Goal: Transaction & Acquisition: Obtain resource

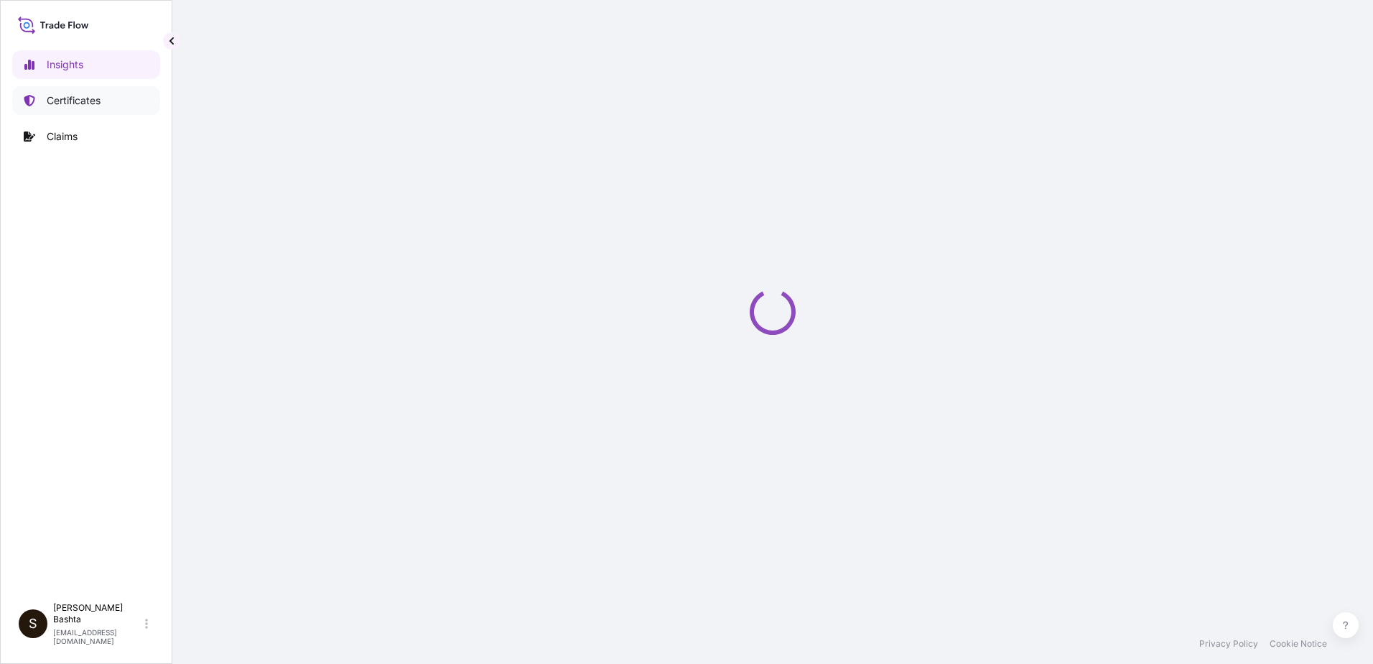
click at [83, 102] on p "Certificates" at bounding box center [74, 100] width 54 height 14
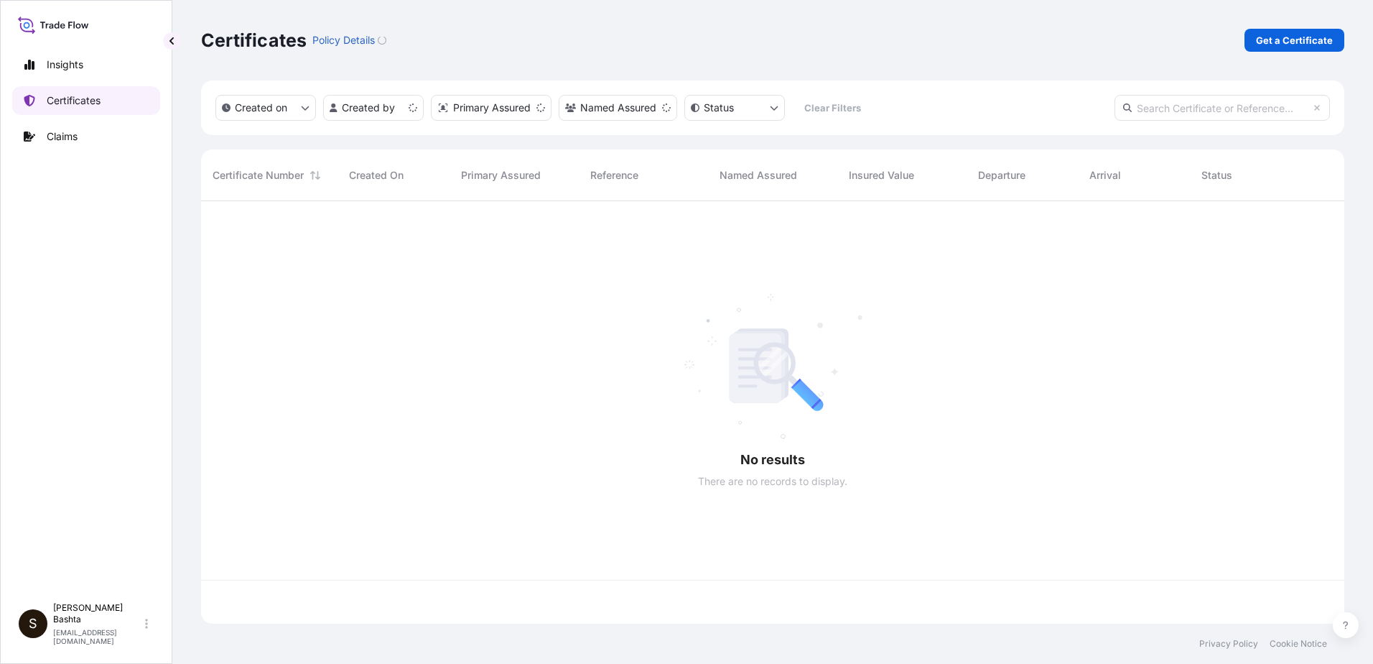
scroll to position [419, 1133]
click at [1286, 35] on p "Get a Certificate" at bounding box center [1294, 40] width 77 height 14
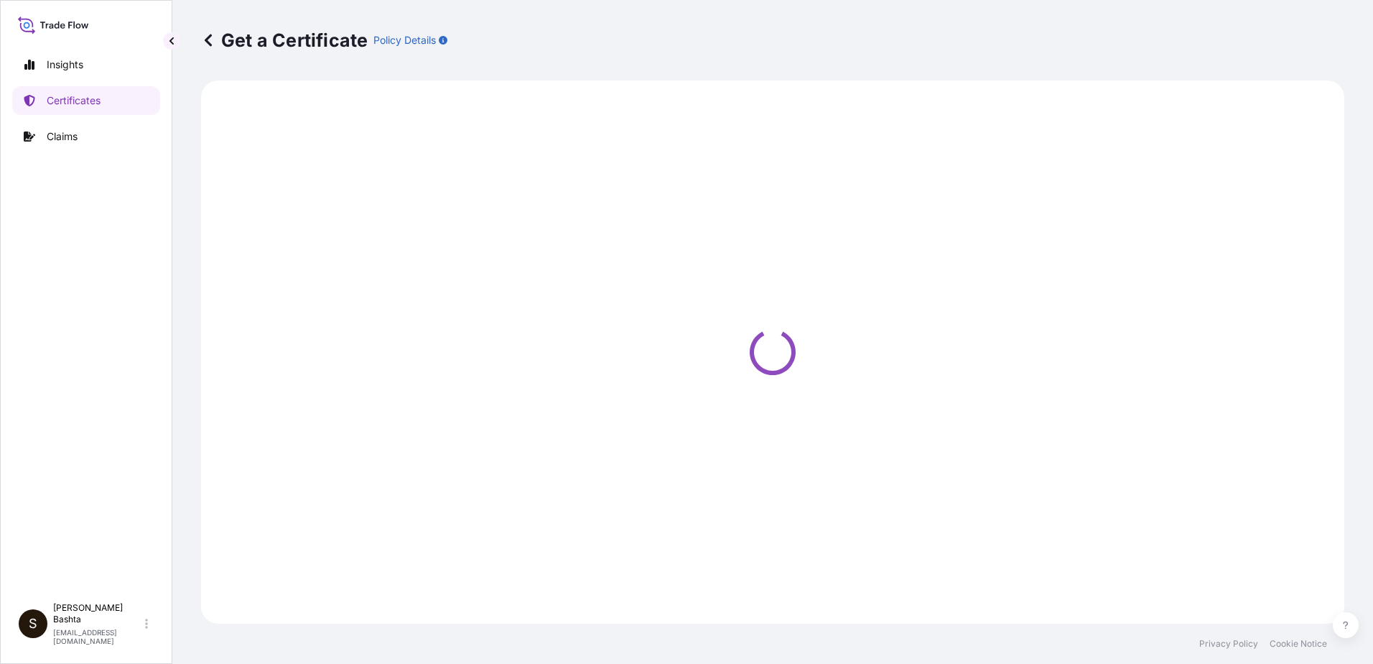
select select "Barge"
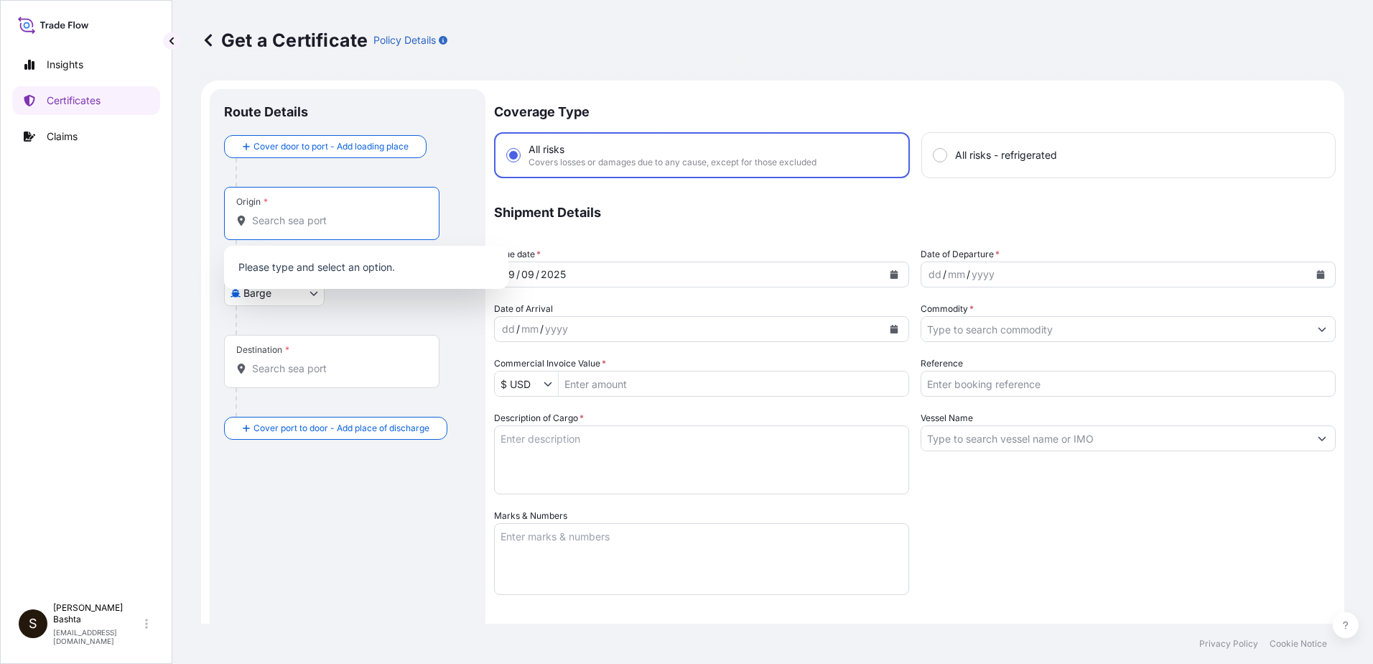
click at [272, 217] on input "Origin *" at bounding box center [337, 220] width 170 height 14
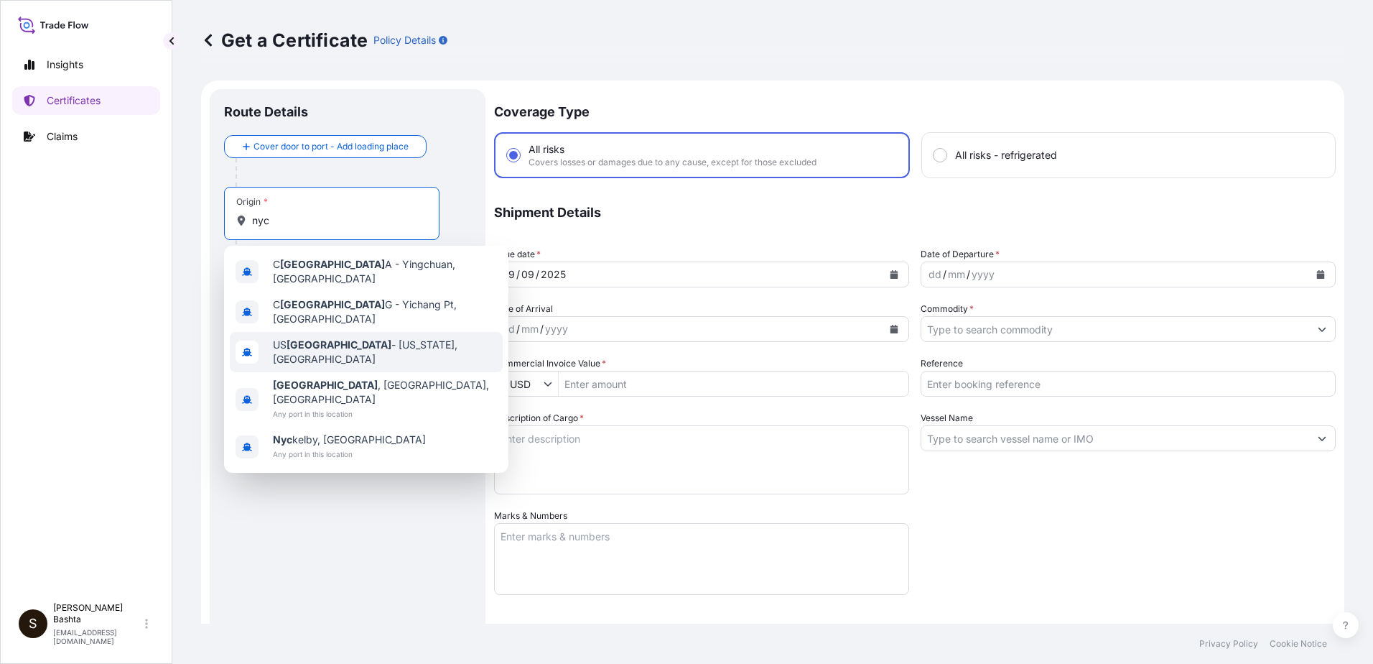
click at [340, 338] on span "US [GEOGRAPHIC_DATA] - [US_STATE], [GEOGRAPHIC_DATA]" at bounding box center [385, 352] width 224 height 29
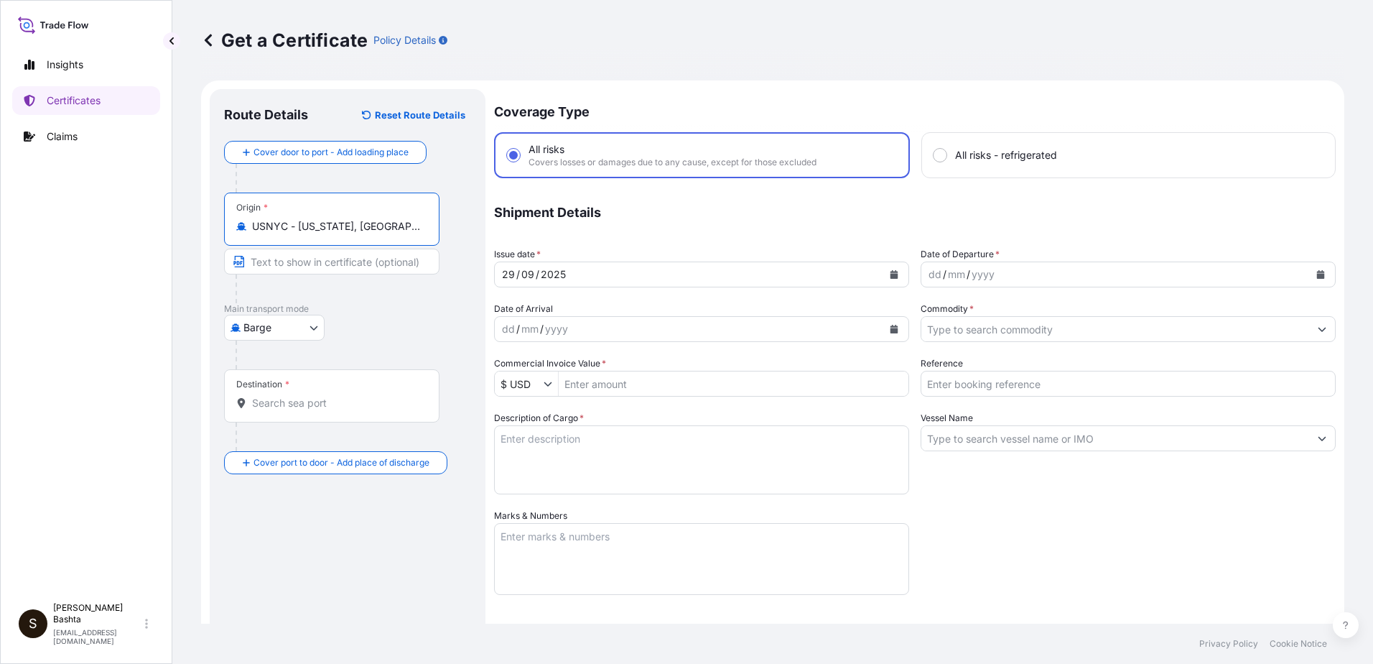
type input "USNYC - [US_STATE], [GEOGRAPHIC_DATA]"
click at [305, 325] on body "0 options available. 5 options available. Insights Certificates Claims S [PERSO…" at bounding box center [686, 332] width 1373 height 664
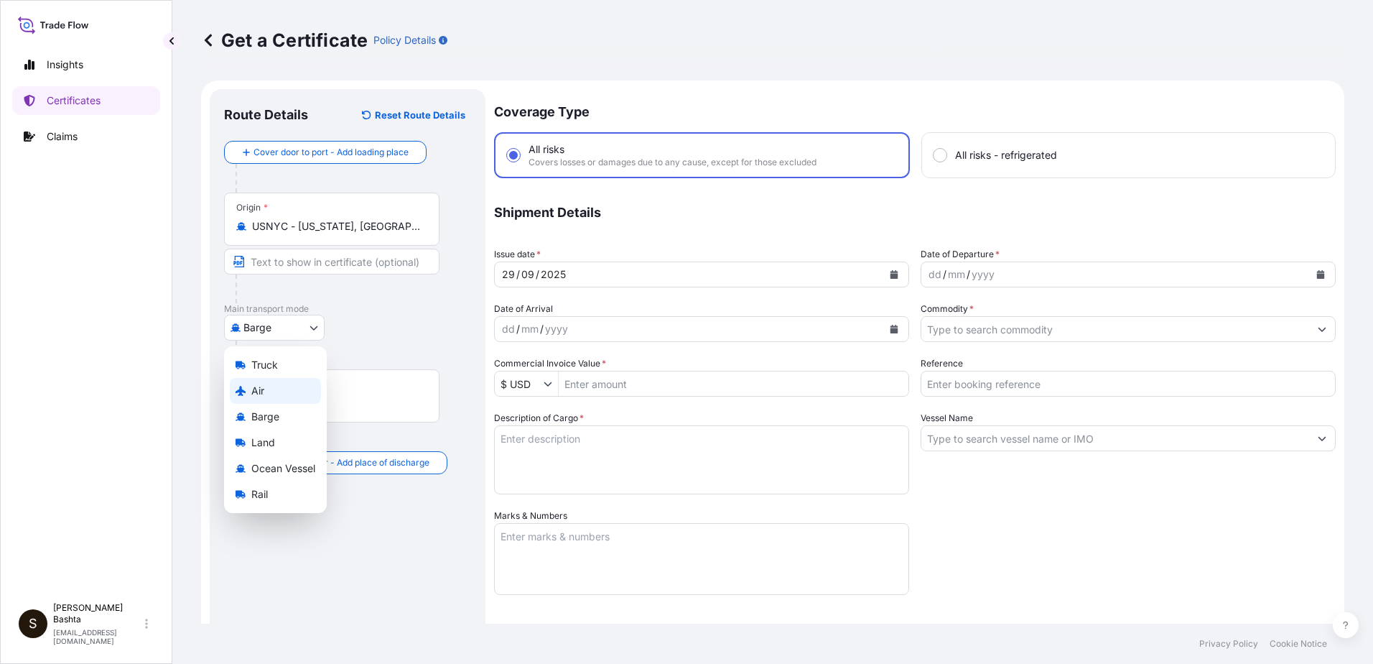
click at [267, 391] on div "Air" at bounding box center [275, 391] width 91 height 26
select select "Air"
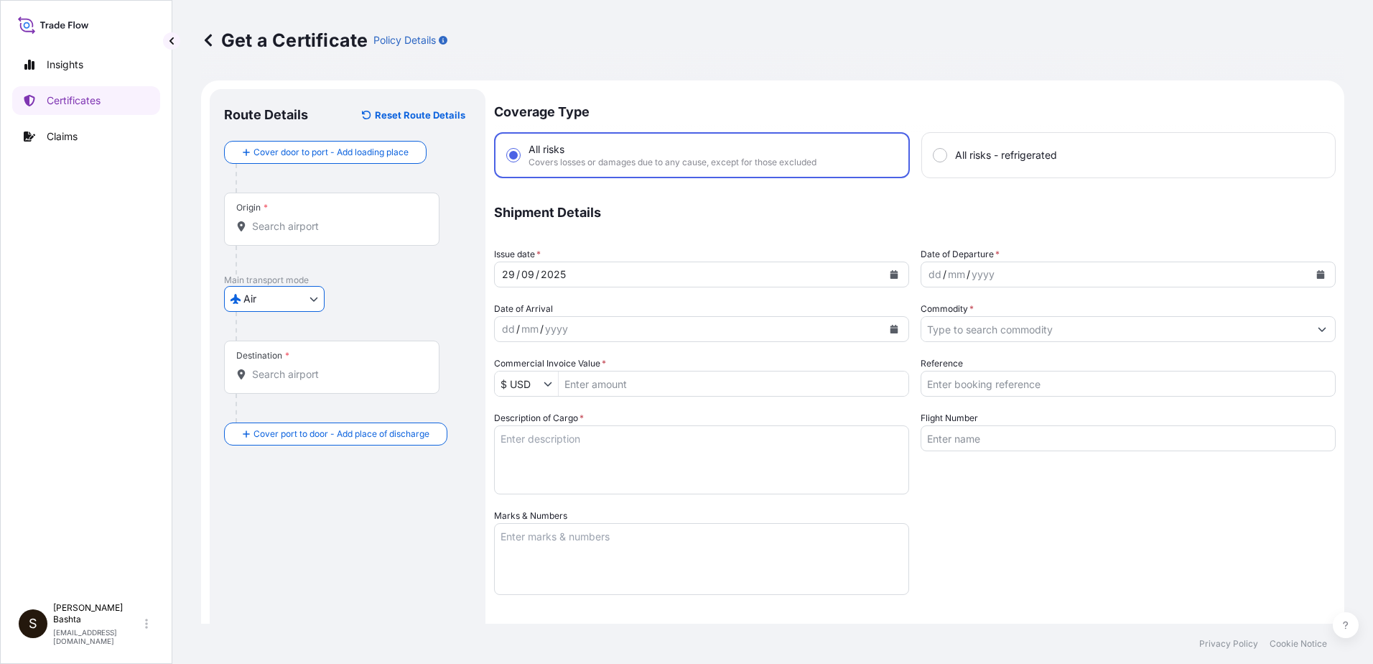
click at [294, 376] on input "Destination *" at bounding box center [337, 374] width 170 height 14
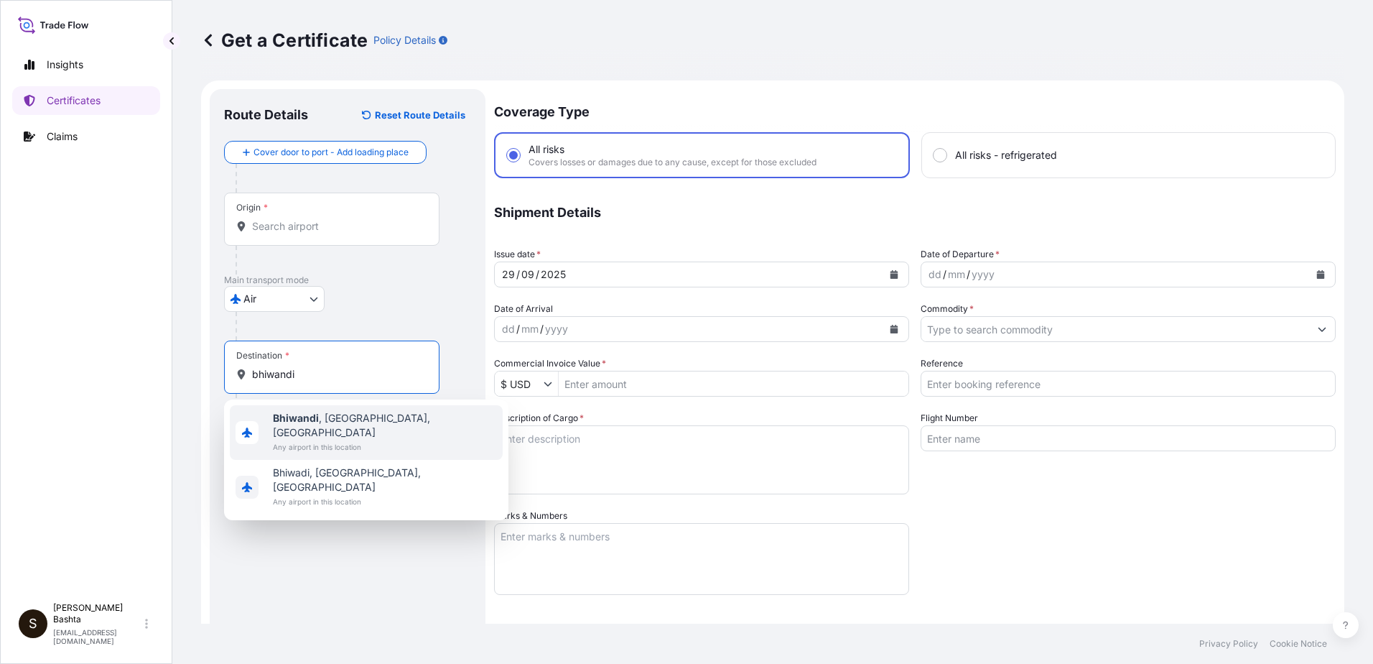
click at [346, 422] on span "[GEOGRAPHIC_DATA] , [GEOGRAPHIC_DATA], [GEOGRAPHIC_DATA]" at bounding box center [385, 425] width 224 height 29
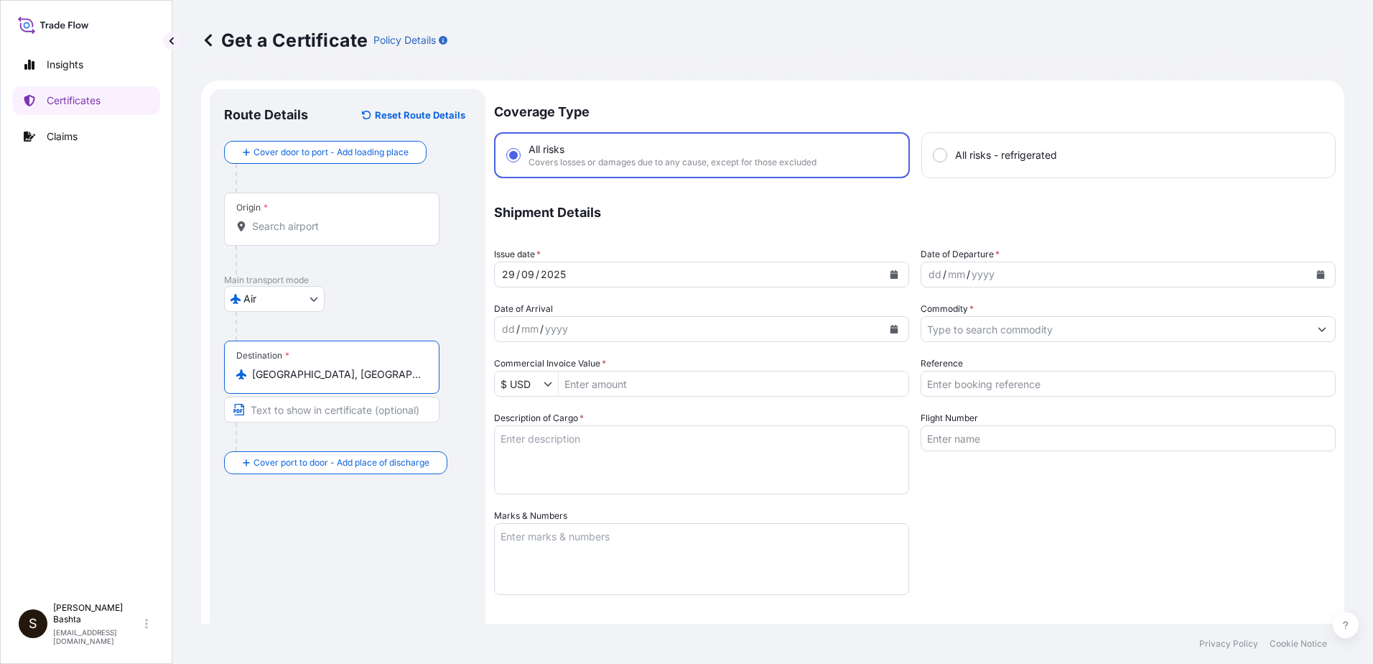
type input "[GEOGRAPHIC_DATA], [GEOGRAPHIC_DATA], [GEOGRAPHIC_DATA]"
click at [927, 277] on div "dd" at bounding box center [935, 274] width 16 height 17
click at [1318, 327] on icon "Show suggestions" at bounding box center [1322, 329] width 9 height 9
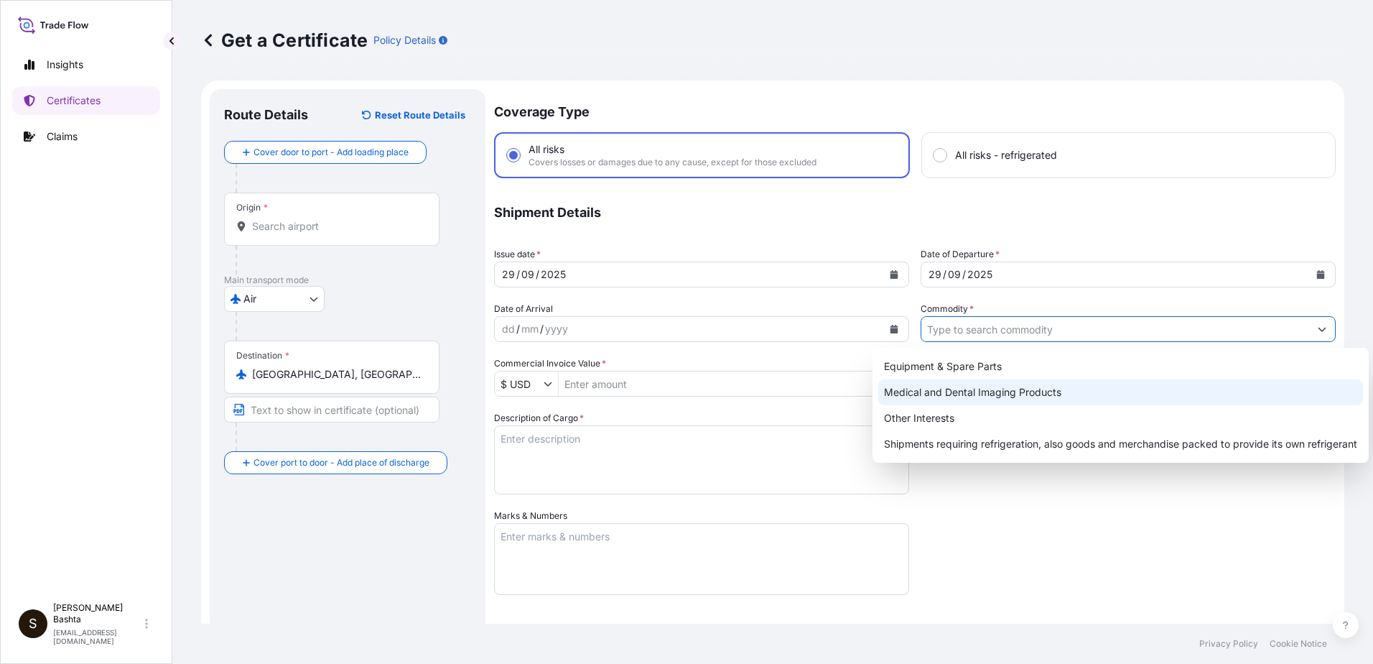
click at [1036, 392] on div "Medical and Dental Imaging Products" at bounding box center [1120, 392] width 485 height 26
type input "Medical and Dental Imaging Products"
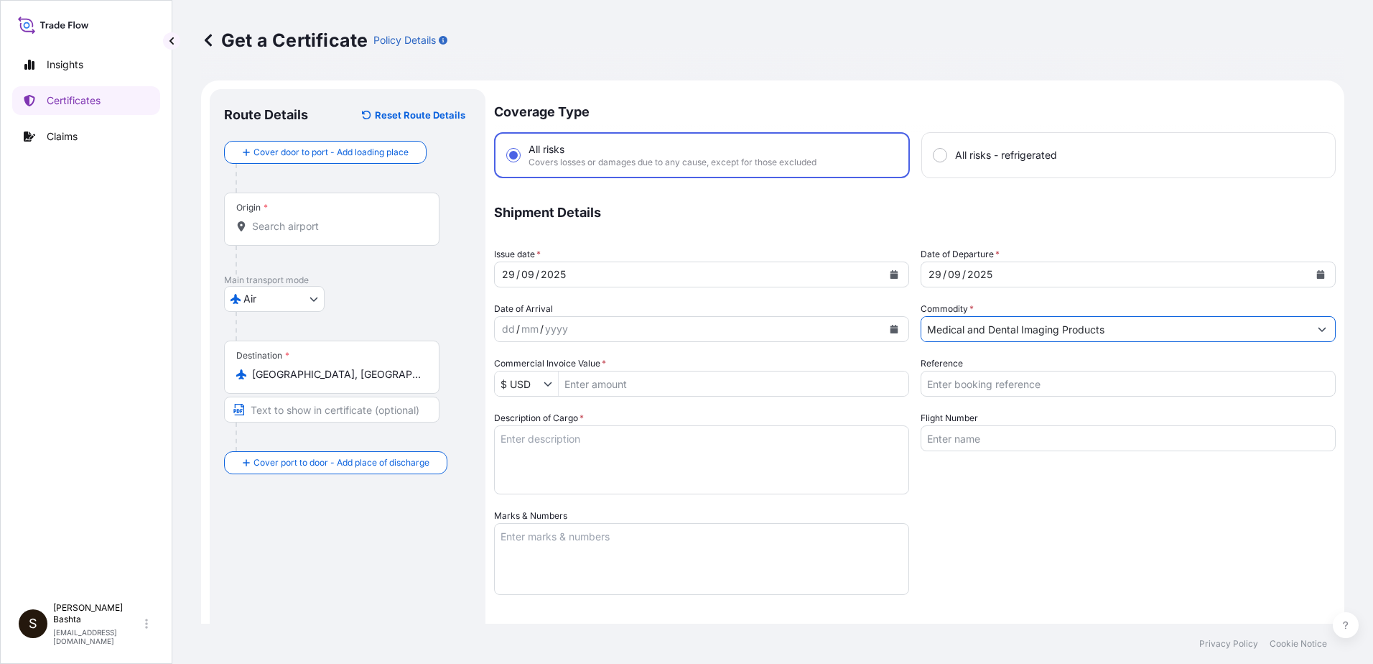
click at [968, 389] on input "Reference" at bounding box center [1128, 384] width 415 height 26
type input "21244478"
click at [631, 386] on input "Commercial Invoice Value *" at bounding box center [734, 384] width 350 height 26
type input "6,733.09"
click at [552, 544] on textarea "Marks & Numbers" at bounding box center [701, 559] width 415 height 72
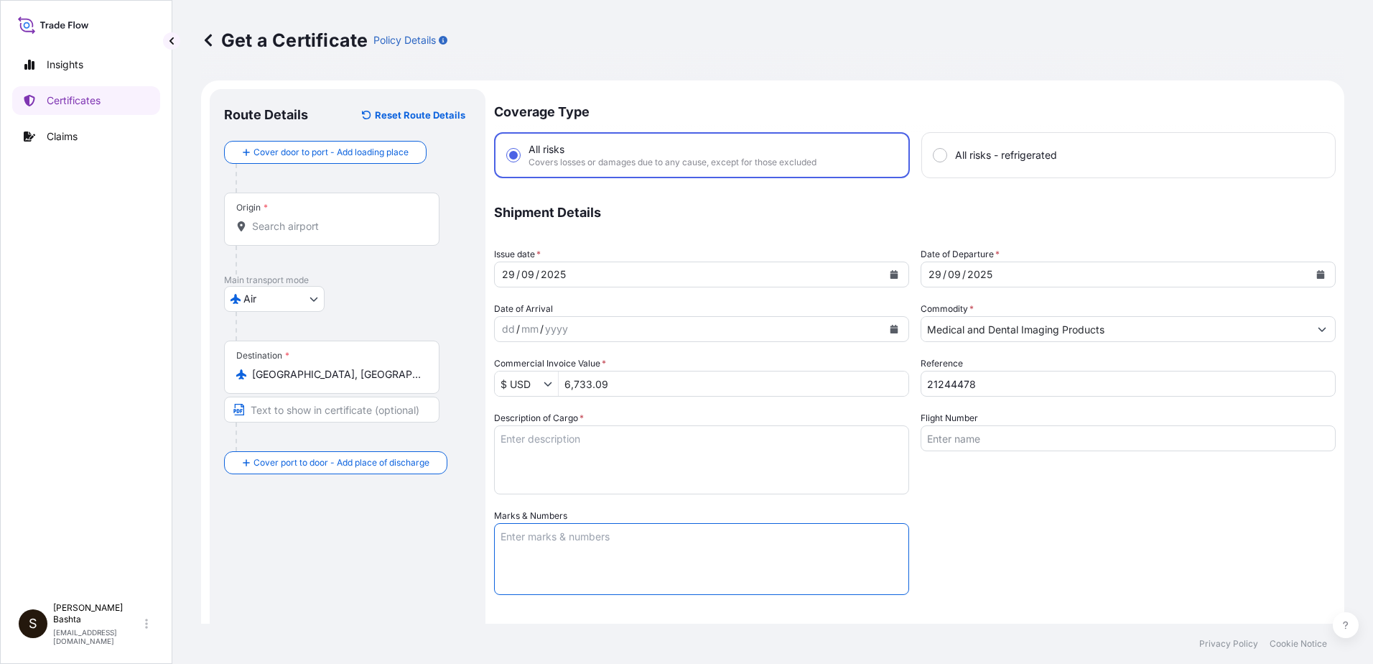
click at [544, 537] on textarea "Marks & Numbers" at bounding box center [701, 559] width 415 height 72
type textarea "9010720377"
type input "Air"
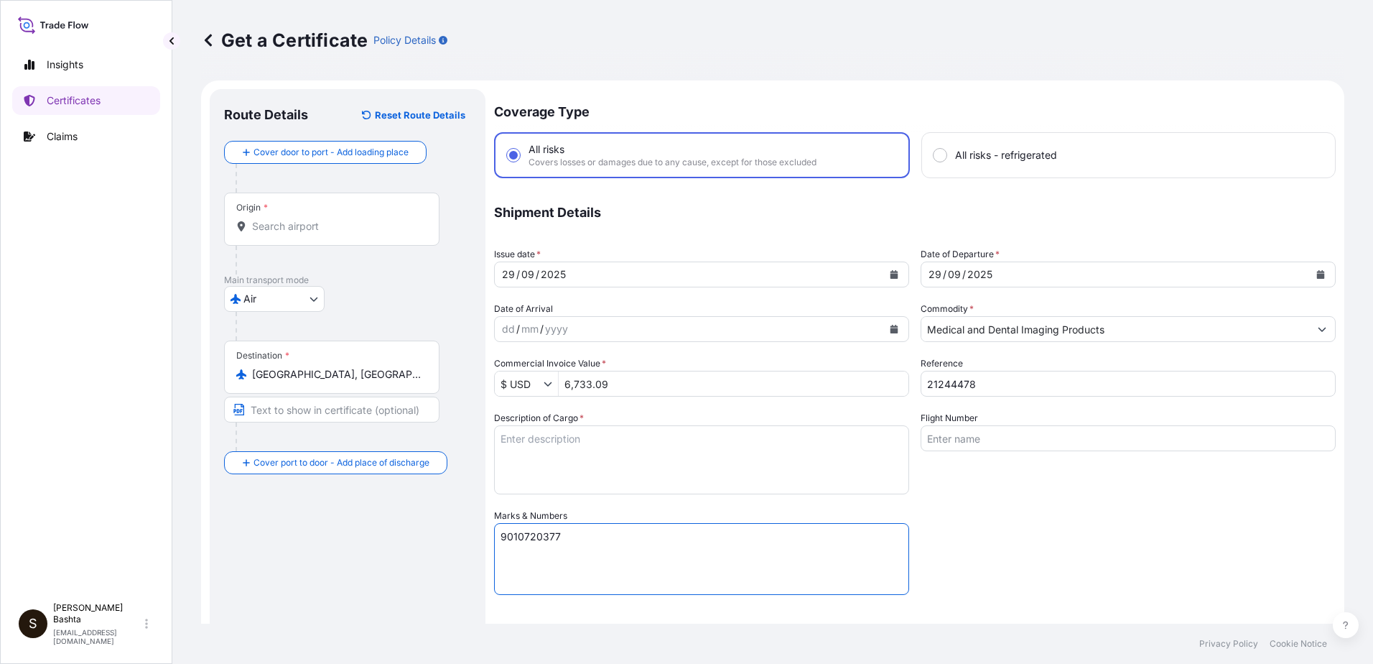
type textarea "MEDICAL AND DENTAL IMAGING PRODUCTS"
type input "32008"
drag, startPoint x: 585, startPoint y: 532, endPoint x: 327, endPoint y: 543, distance: 258.1
click at [327, 543] on form "Route Details Reset Route Details Cover door to port - Add loading place Place …" at bounding box center [772, 475] width 1143 height 791
click at [671, 567] on textarea "9010721909" at bounding box center [701, 559] width 415 height 72
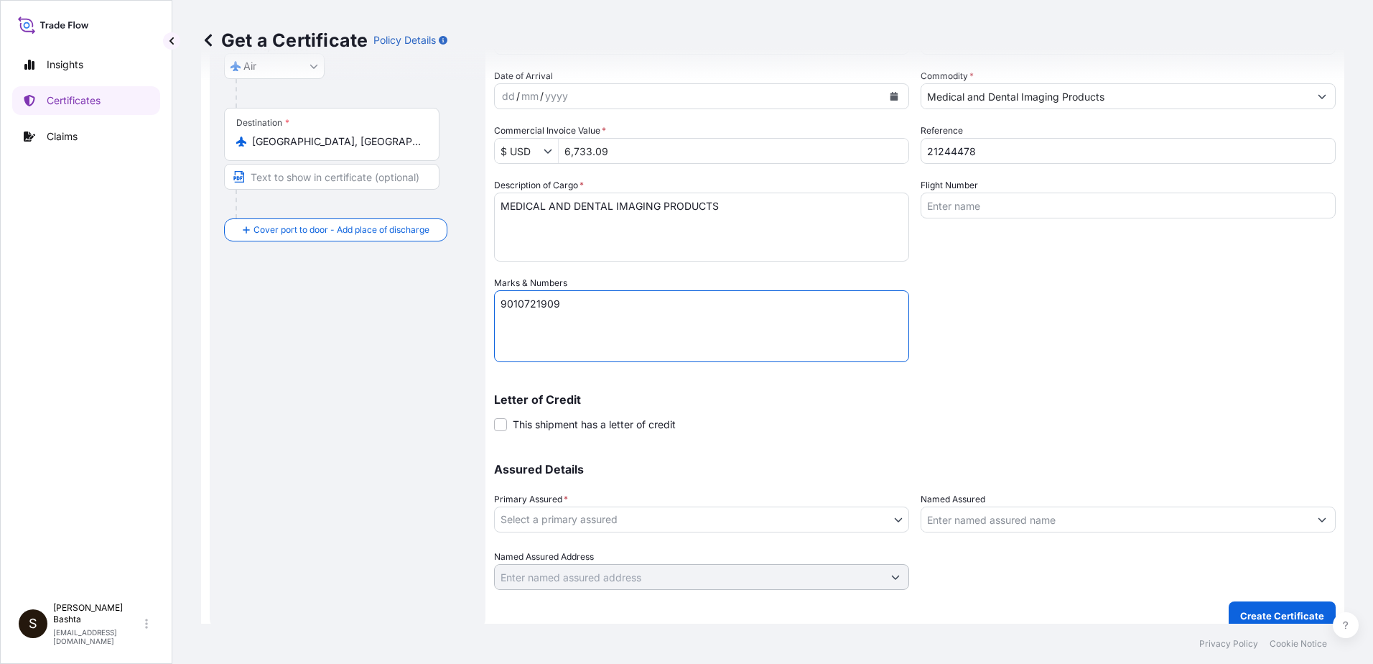
scroll to position [248, 0]
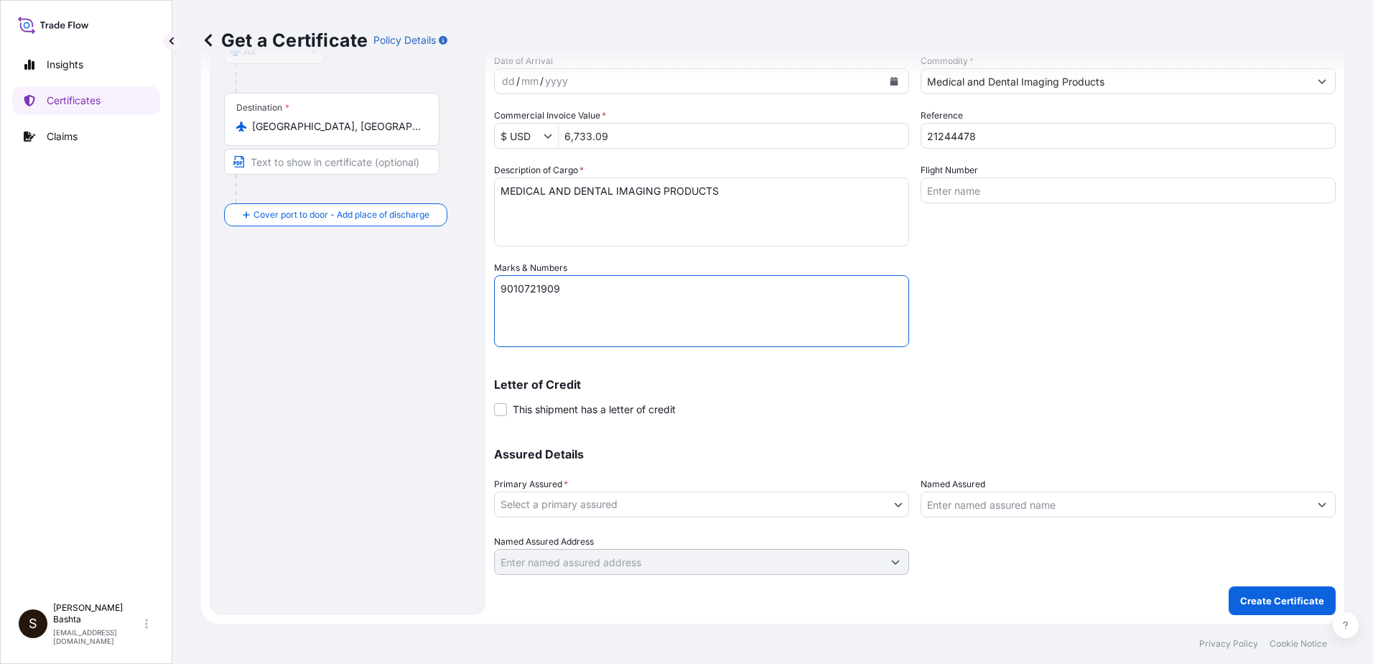
type textarea "9010721909"
click at [891, 505] on body "Insights Certificates Claims S [PERSON_NAME] [PERSON_NAME][EMAIL_ADDRESS][PERSO…" at bounding box center [686, 332] width 1373 height 664
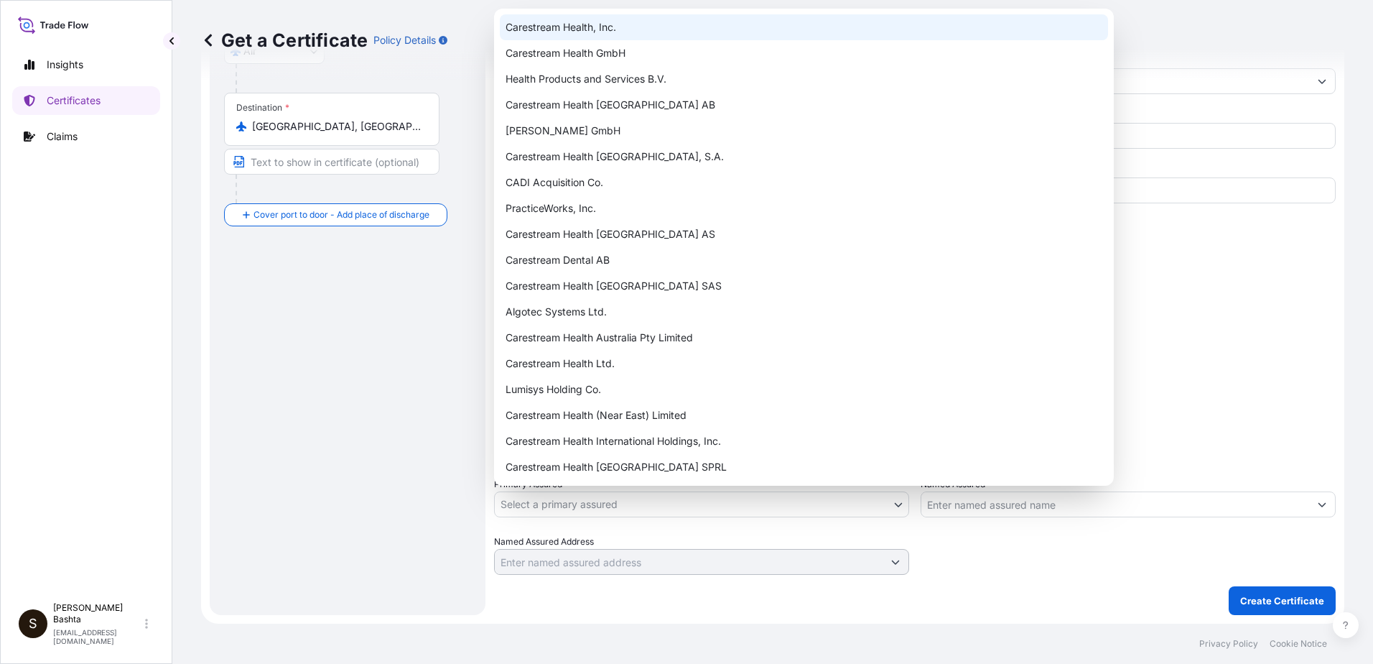
click at [618, 31] on div "Carestream Health, Inc." at bounding box center [804, 27] width 608 height 26
select select "32008"
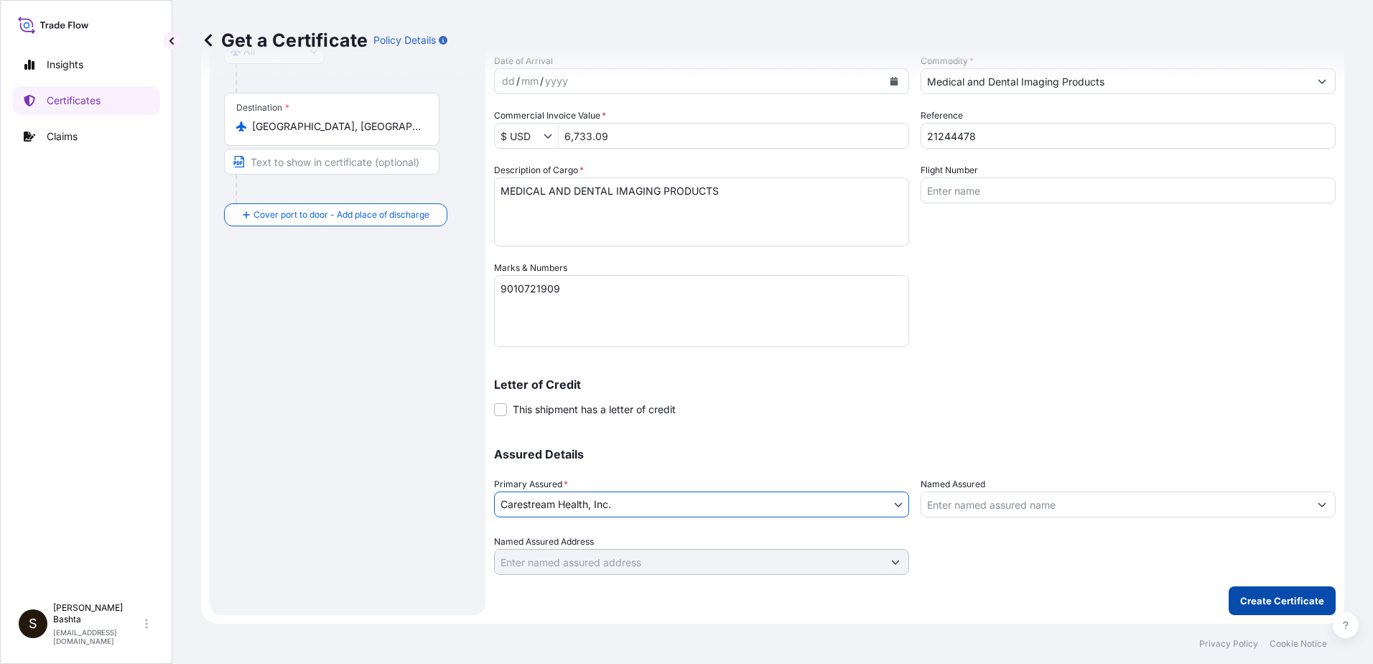
click at [1275, 600] on p "Create Certificate" at bounding box center [1282, 600] width 84 height 14
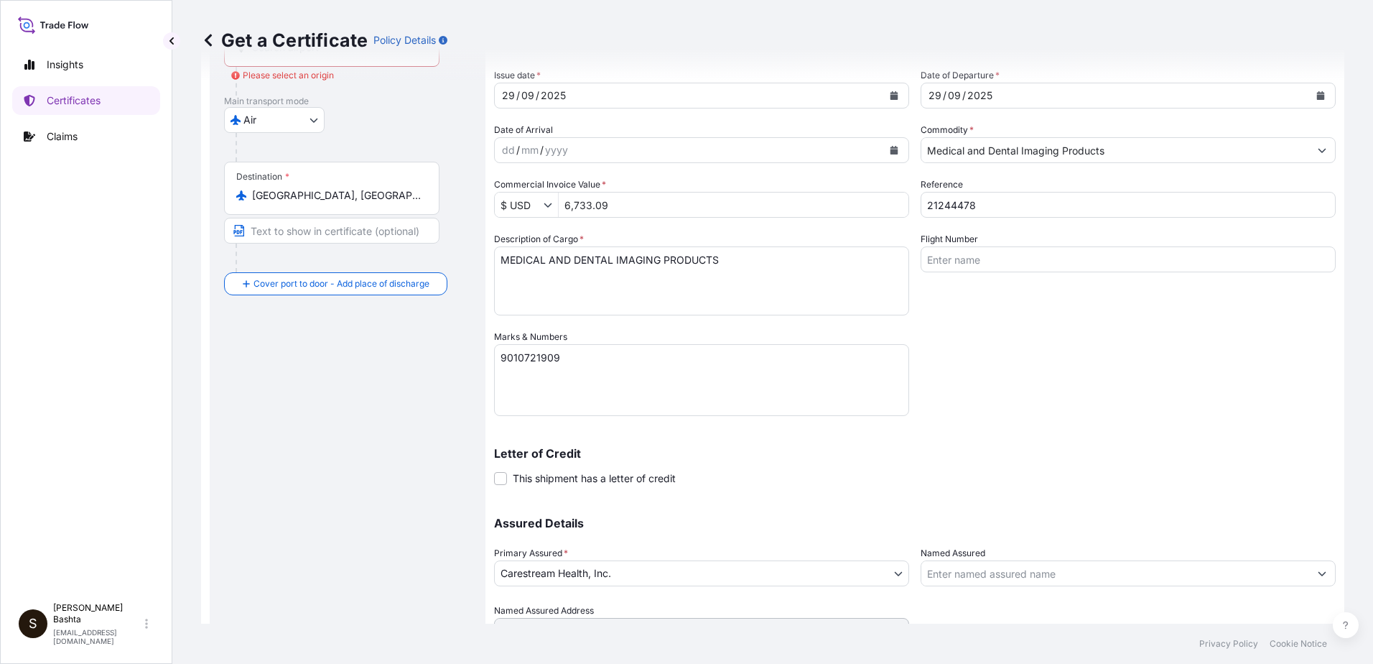
scroll to position [0, 0]
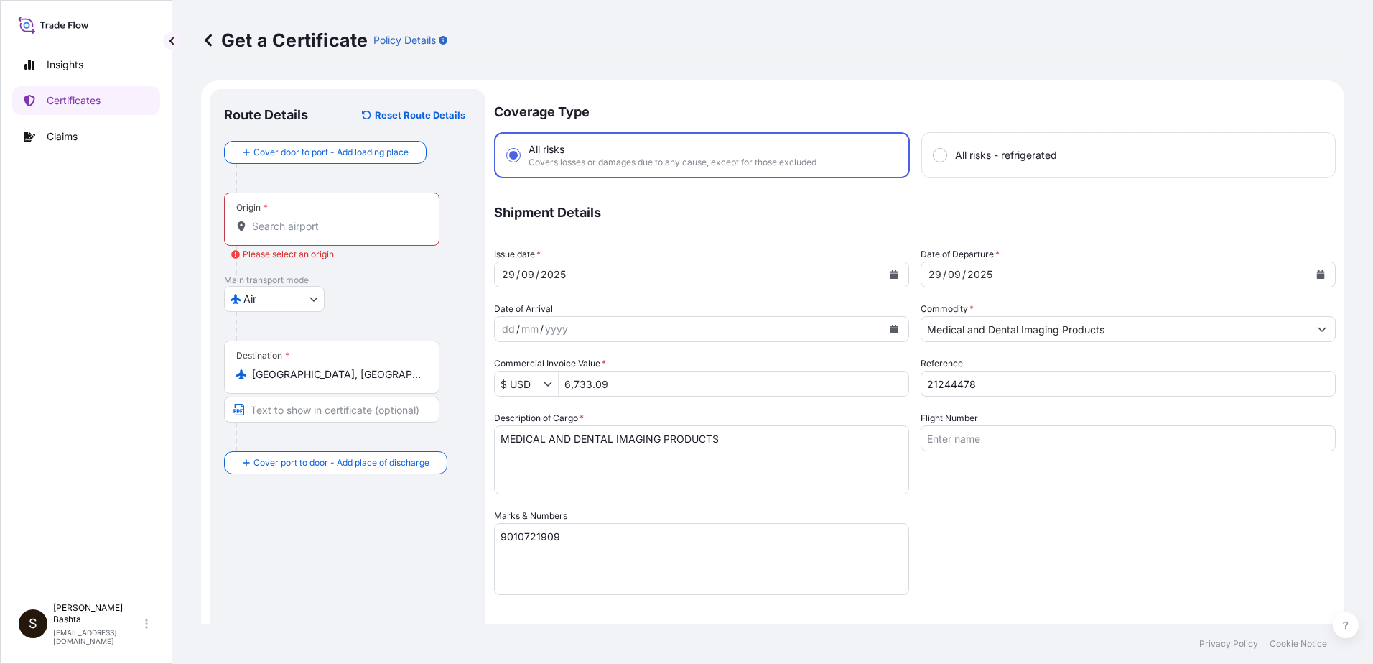
click at [264, 215] on div "Origin *" at bounding box center [331, 218] width 215 height 53
click at [264, 219] on input "Origin * Please select an origin" at bounding box center [337, 226] width 170 height 14
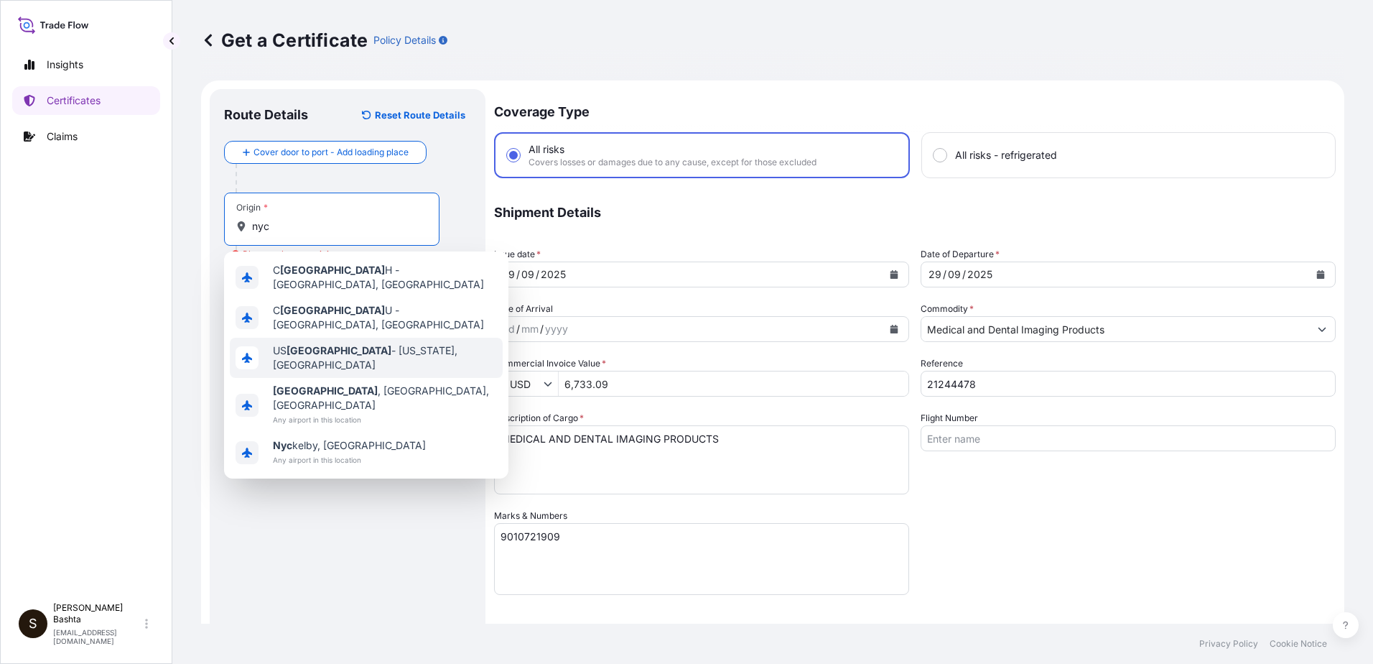
click at [384, 343] on span "US [GEOGRAPHIC_DATA] - [US_STATE], [GEOGRAPHIC_DATA]" at bounding box center [385, 357] width 224 height 29
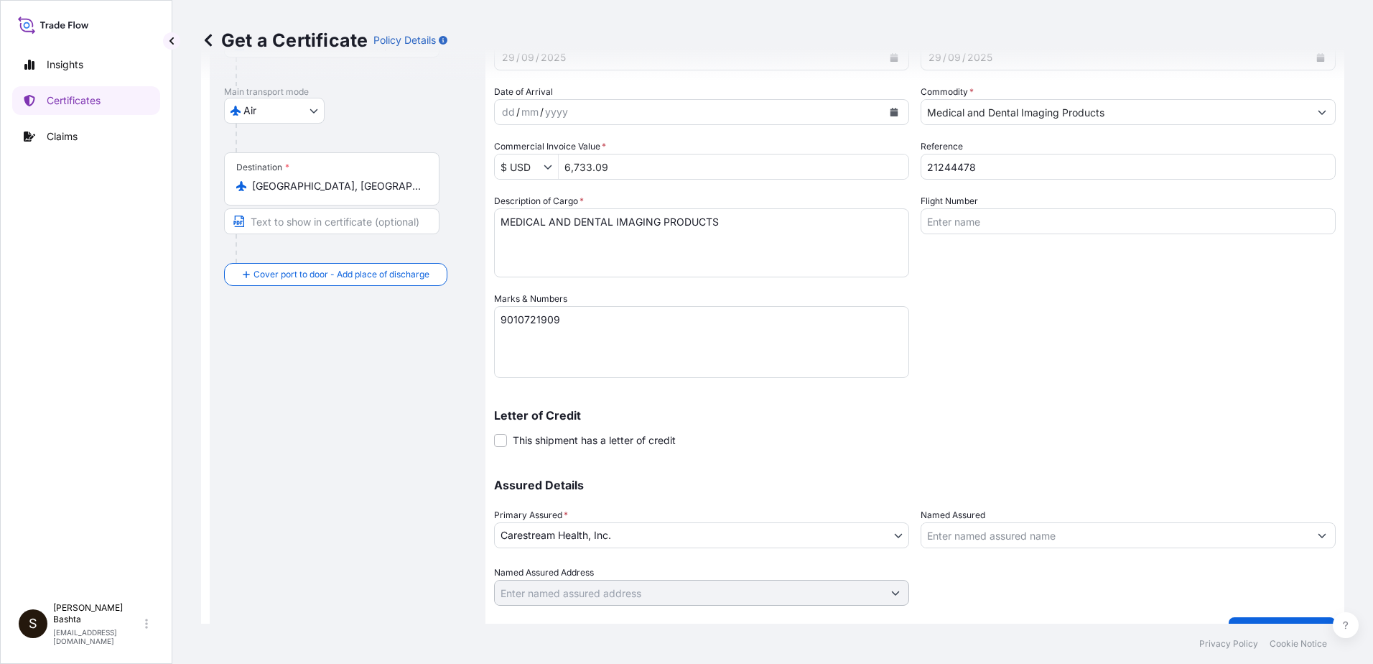
scroll to position [248, 0]
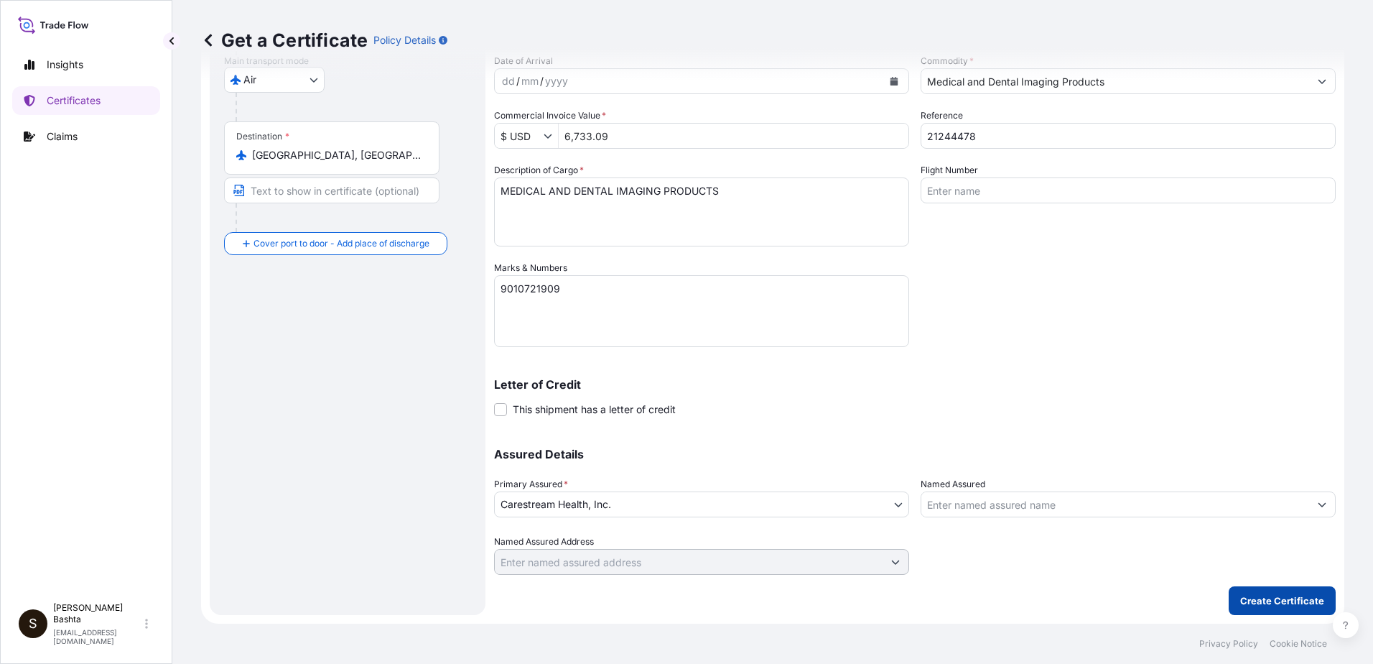
type input "USNYC - [US_STATE], [GEOGRAPHIC_DATA]"
click at [1272, 602] on p "Create Certificate" at bounding box center [1282, 600] width 84 height 14
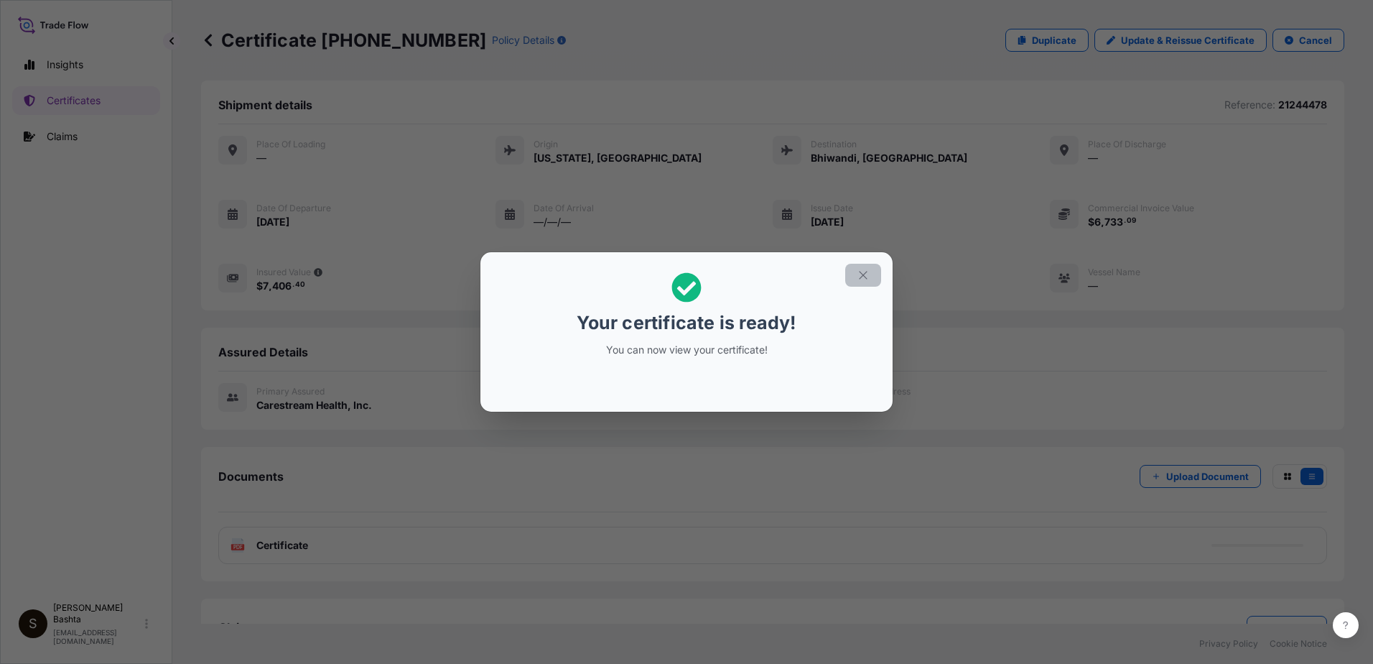
click at [866, 271] on icon "button" at bounding box center [863, 275] width 13 height 13
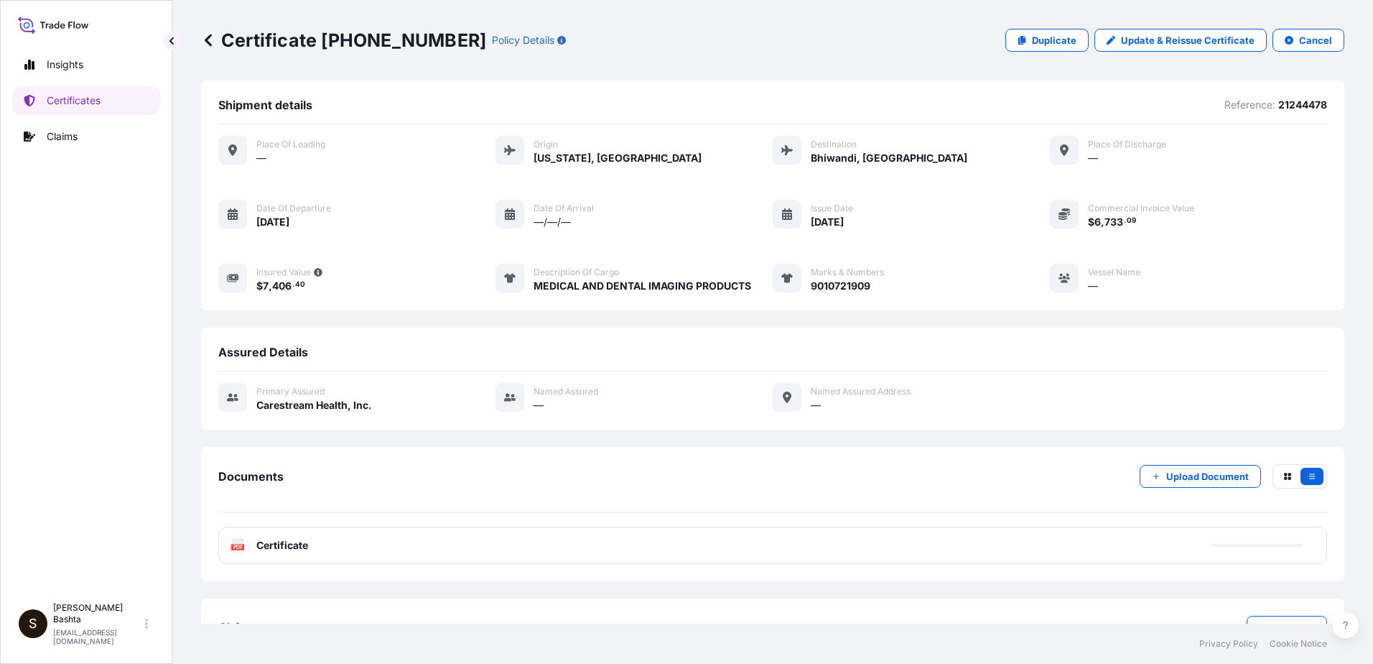
click at [239, 549] on text "PDF" at bounding box center [237, 546] width 9 height 5
click at [239, 548] on text "PDF" at bounding box center [237, 546] width 9 height 5
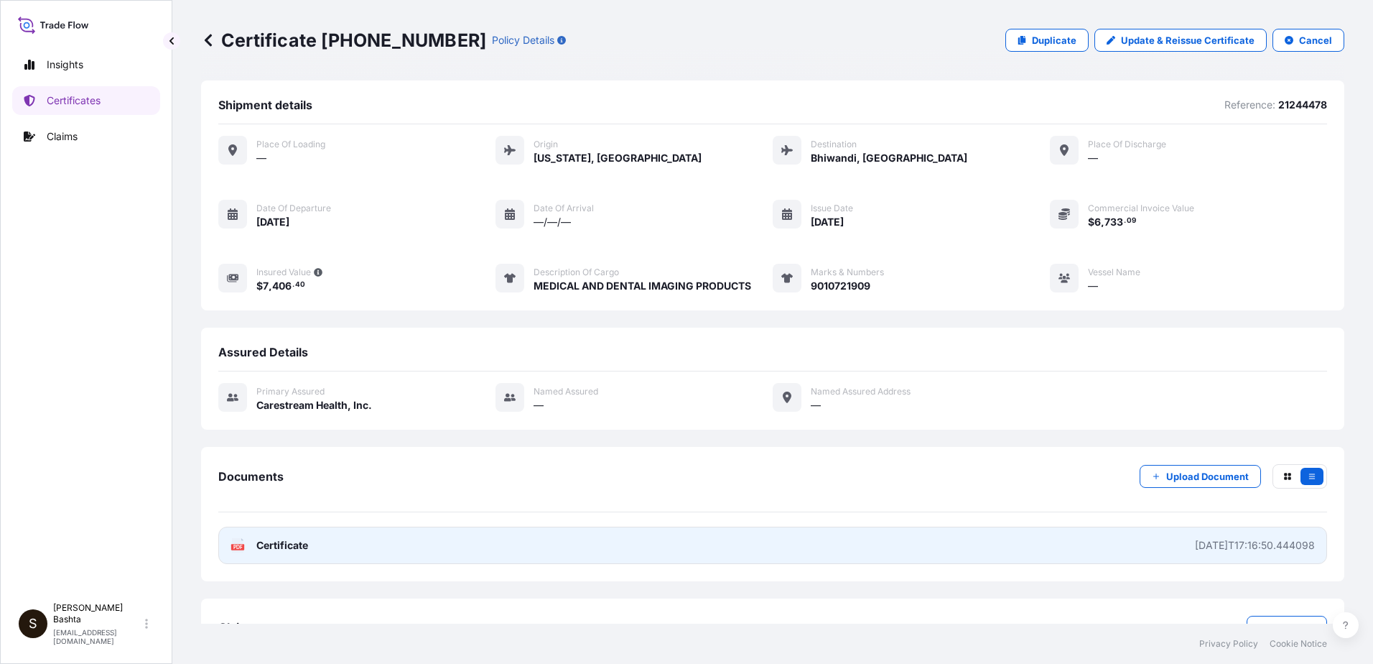
click at [236, 544] on icon at bounding box center [238, 545] width 12 height 14
